Goal: Transaction & Acquisition: Purchase product/service

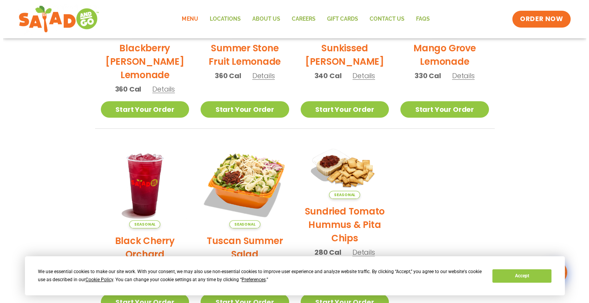
scroll to position [307, 0]
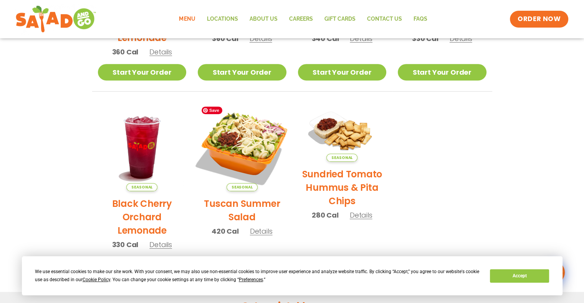
click at [253, 161] on img at bounding box center [242, 147] width 104 height 104
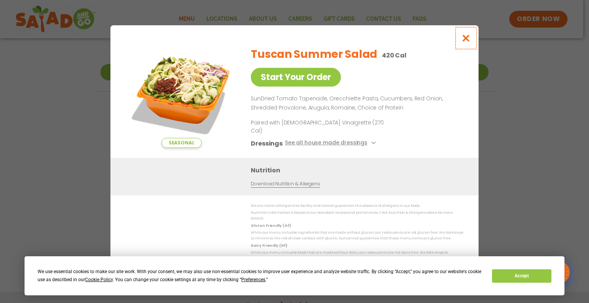
click at [463, 49] on button "Close modal" at bounding box center [466, 38] width 25 height 26
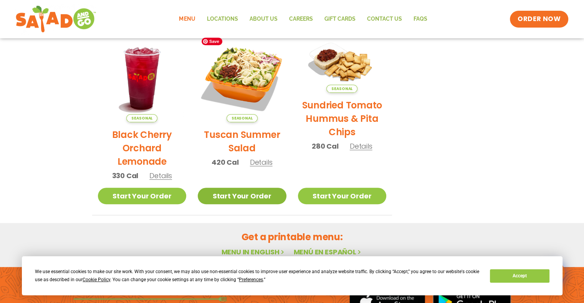
scroll to position [457, 0]
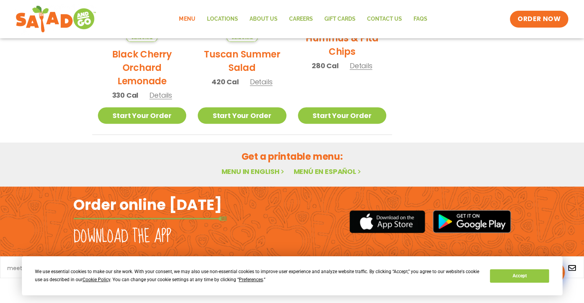
click at [191, 20] on link "Menu" at bounding box center [187, 19] width 28 height 18
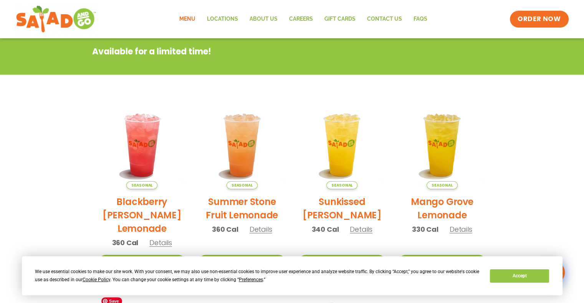
scroll to position [35, 0]
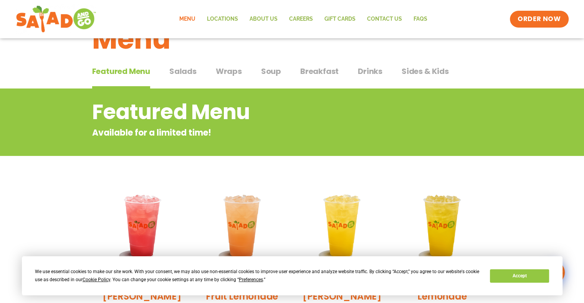
click at [186, 84] on button "Salads Salads" at bounding box center [182, 77] width 27 height 23
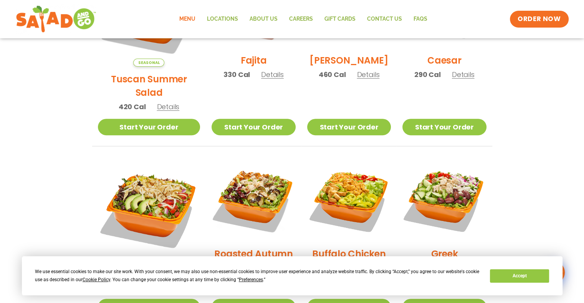
scroll to position [341, 0]
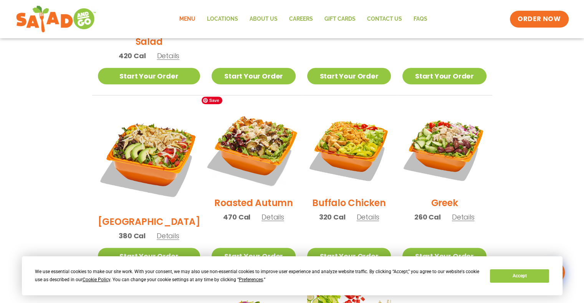
click at [253, 149] on img at bounding box center [253, 149] width 98 height 98
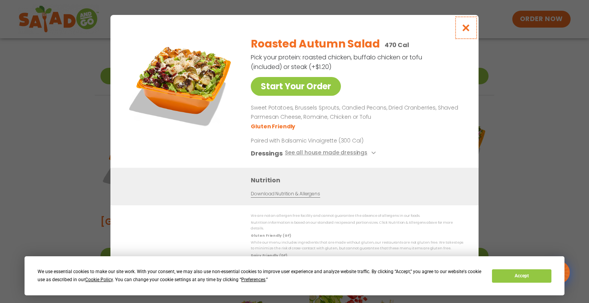
click at [470, 27] on icon "Close modal" at bounding box center [467, 28] width 10 height 8
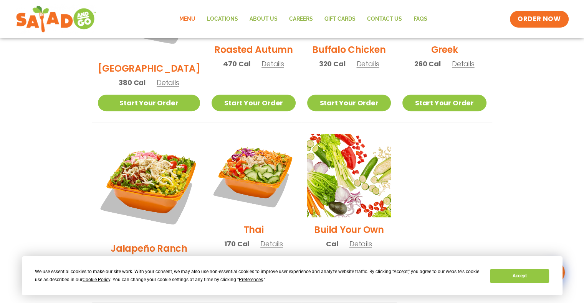
scroll to position [572, 0]
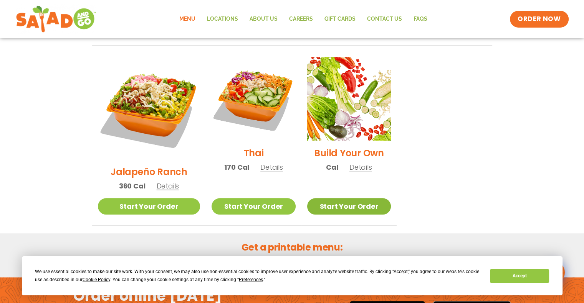
click at [325, 198] on link "Start Your Order" at bounding box center [349, 206] width 84 height 16
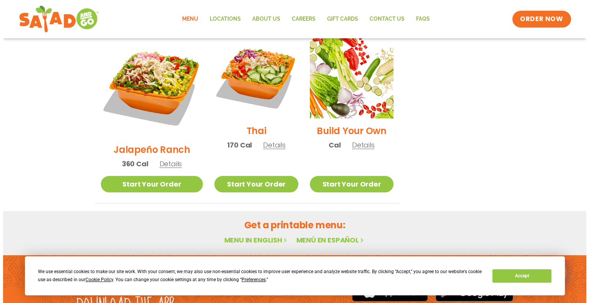
scroll to position [608, 0]
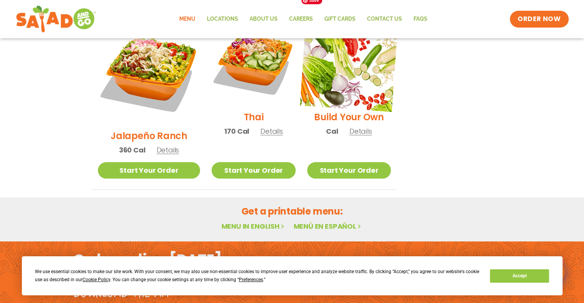
click at [337, 68] on img at bounding box center [349, 63] width 98 height 98
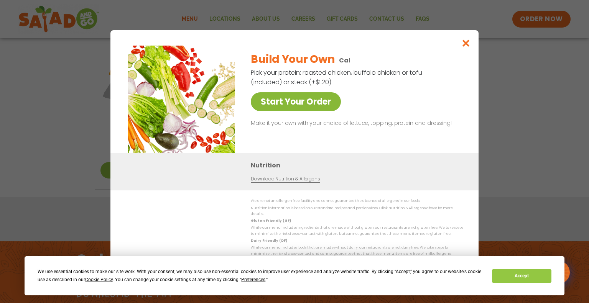
click at [331, 108] on link "Start Your Order" at bounding box center [296, 101] width 90 height 19
